Goal: Task Accomplishment & Management: Manage account settings

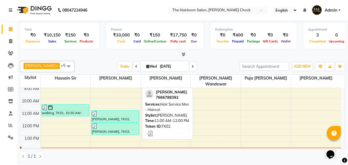
scroll to position [26, 0]
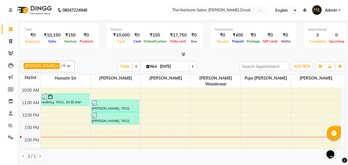
click at [98, 120] on div "8:00 AM 9:00 AM 10:00 AM 11:00 AM 12:00 PM 1:00 PM 2:00 PM 3:00 PM 4:00 PM 5:00…" at bounding box center [180, 162] width 321 height 199
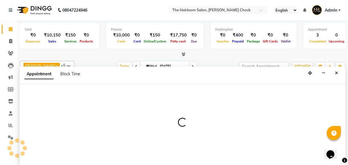
scroll to position [0, 0]
select select "41756"
select select "tentative"
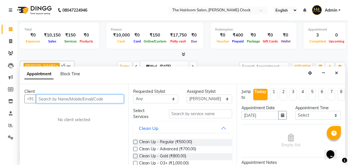
click at [70, 101] on input "text" at bounding box center [80, 99] width 88 height 9
click at [55, 100] on input "text" at bounding box center [80, 99] width 88 height 9
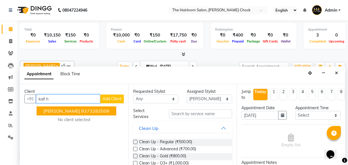
click at [69, 112] on span "[PERSON_NAME]" at bounding box center [61, 111] width 37 height 6
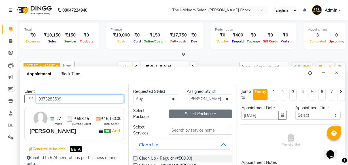
type input "9373283509"
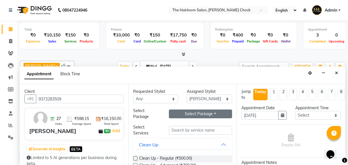
click at [200, 117] on button "Select Package Toggle Dropdown" at bounding box center [200, 114] width 63 height 9
click at [192, 128] on li "10 hair cut packeges" at bounding box center [206, 126] width 74 height 8
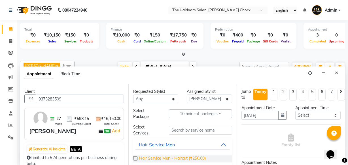
click at [192, 156] on span "Hair Service Men - Haircut (₹250.00)" at bounding box center [172, 159] width 67 height 7
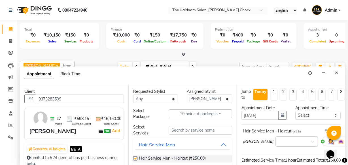
checkbox input "false"
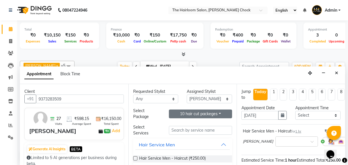
click at [190, 115] on button "10 hair cut packeges" at bounding box center [200, 114] width 63 height 9
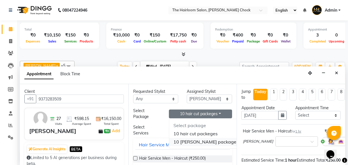
click at [190, 141] on li "10 [PERSON_NAME] packages" at bounding box center [206, 142] width 74 height 8
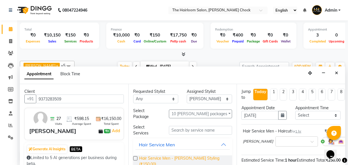
click at [187, 158] on span "Hair Service Men - [PERSON_NAME] Styling (₹150.00)" at bounding box center [183, 162] width 89 height 12
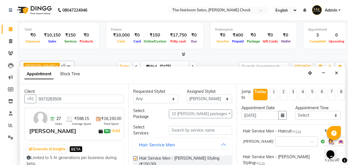
checkbox input "false"
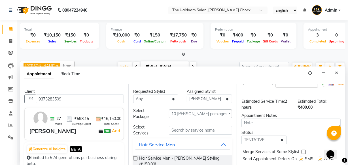
scroll to position [109, 0]
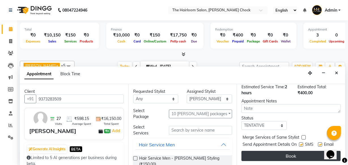
click at [283, 151] on button "Book" at bounding box center [290, 156] width 99 height 10
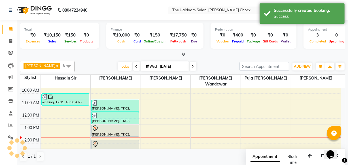
scroll to position [0, 0]
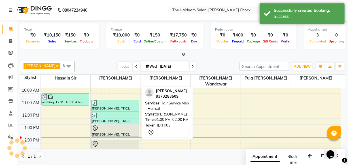
click at [109, 126] on div "[PERSON_NAME], TK03, 01:00 PM-02:00 PM, Hair Service Men - Haircut" at bounding box center [115, 131] width 47 height 12
select select "7"
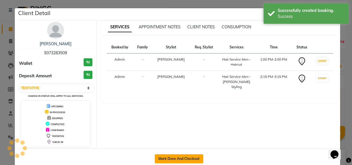
click at [171, 161] on button "Mark Done And Checkout" at bounding box center [179, 158] width 48 height 9
select select "service"
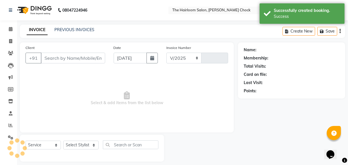
select select "5926"
type input "3452"
type input "9373283509"
select select "41756"
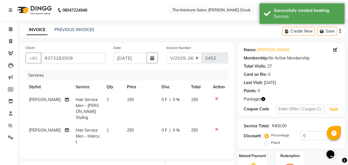
scroll to position [51, 0]
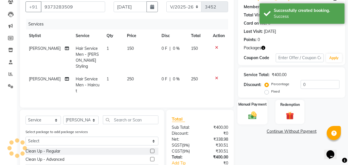
click at [244, 115] on div "Manual Payment" at bounding box center [252, 111] width 30 height 25
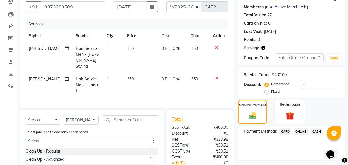
click at [294, 113] on img at bounding box center [290, 116] width 14 height 10
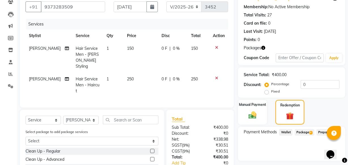
click at [296, 130] on span "Package 4" at bounding box center [305, 132] width 20 height 7
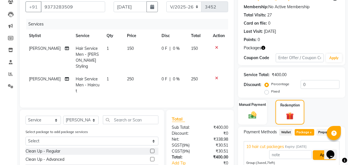
scroll to position [112, 0]
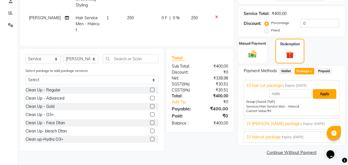
click at [321, 91] on button "Apply" at bounding box center [325, 94] width 24 height 10
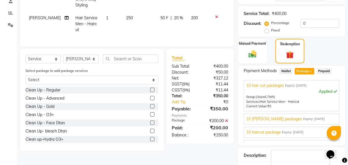
click at [286, 116] on div "10 [PERSON_NAME] packages Expiry: [DATE]" at bounding box center [291, 119] width 91 height 6
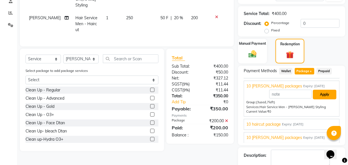
click at [324, 94] on button "Apply" at bounding box center [325, 95] width 24 height 10
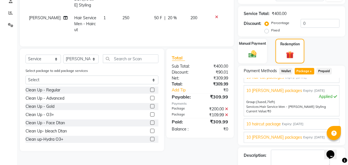
scroll to position [145, 0]
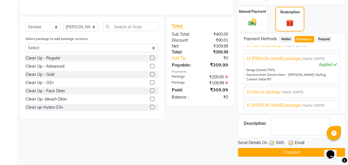
click at [283, 153] on button "Checkout" at bounding box center [291, 152] width 107 height 9
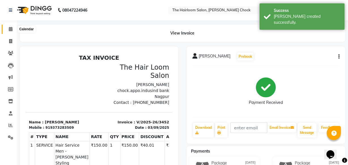
click at [11, 27] on icon at bounding box center [11, 29] width 4 height 4
